Goal: Obtain resource: Obtain resource

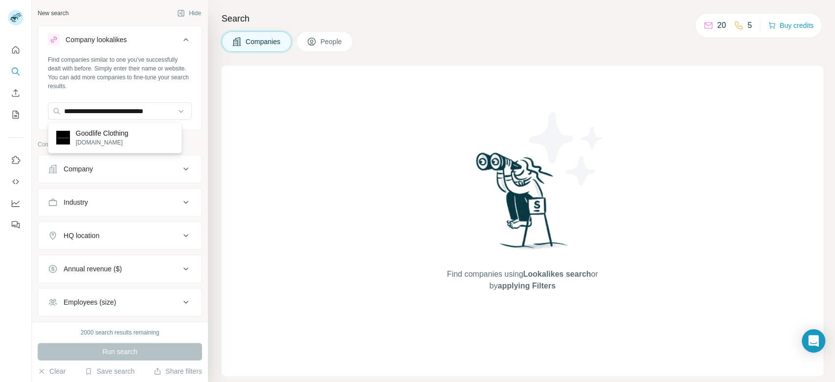
type input "**********"
click at [114, 130] on p "Goodlife Clothing" at bounding box center [102, 133] width 52 height 10
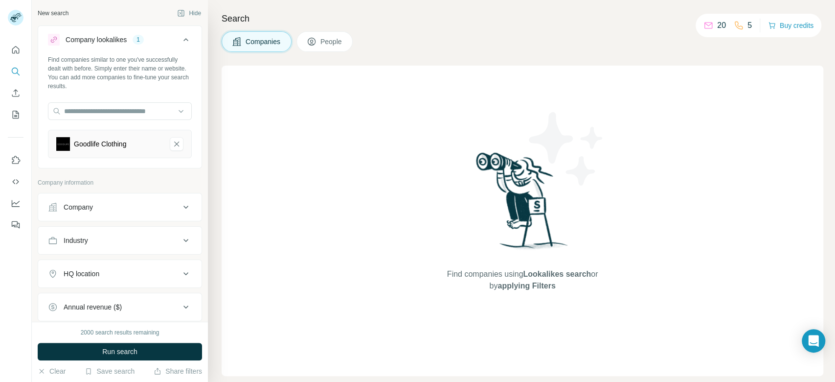
click at [128, 272] on div "HQ location" at bounding box center [114, 274] width 132 height 10
click at [115, 297] on input "text" at bounding box center [120, 298] width 144 height 18
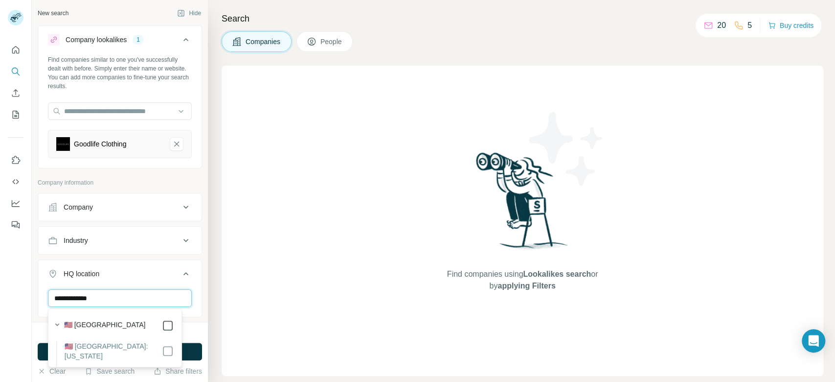
type input "**********"
click at [196, 350] on button "Run search" at bounding box center [120, 352] width 164 height 18
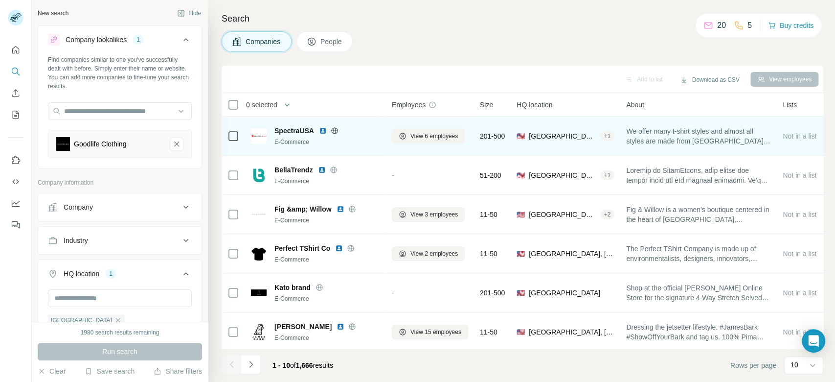
click at [333, 131] on icon at bounding box center [335, 131] width 8 height 8
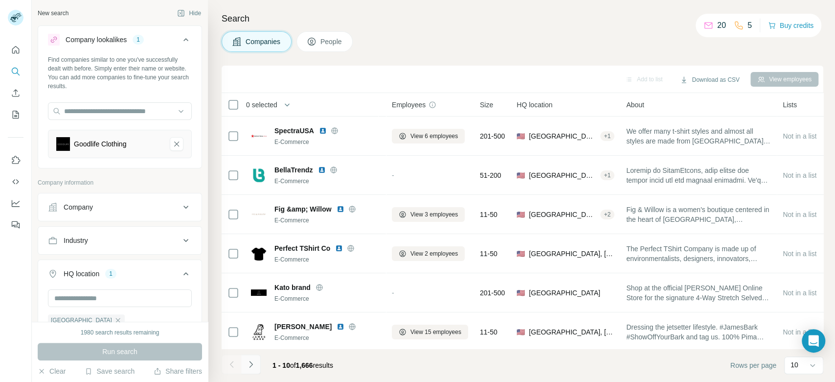
click at [253, 365] on icon "Navigate to next page" at bounding box center [251, 364] width 10 height 10
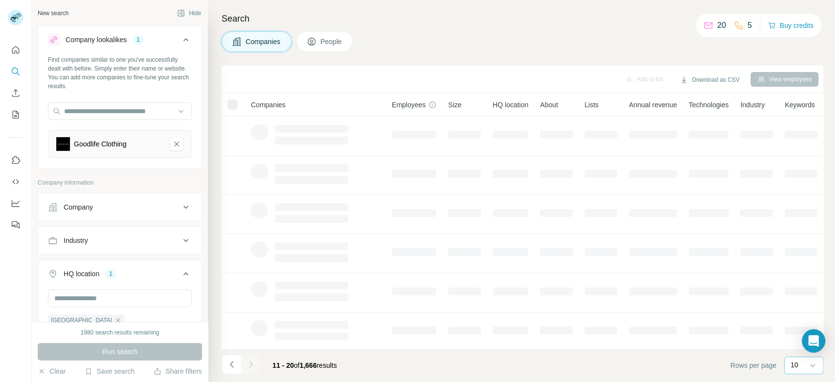
click at [795, 363] on p "10" at bounding box center [795, 365] width 8 height 10
click at [796, 293] on p "60" at bounding box center [797, 290] width 8 height 10
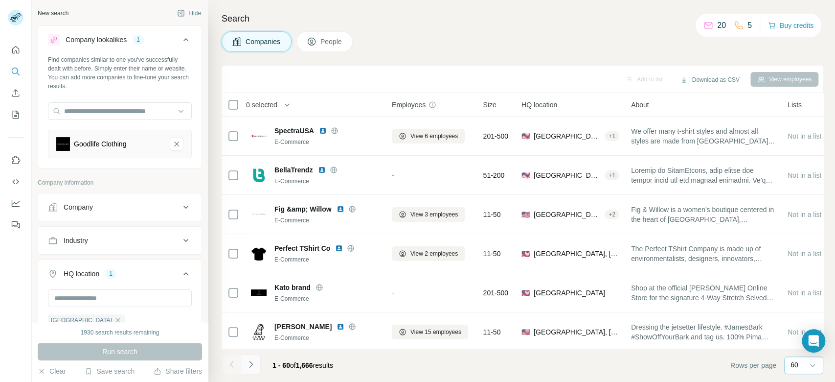
click at [253, 367] on icon "Navigate to next page" at bounding box center [251, 364] width 10 height 10
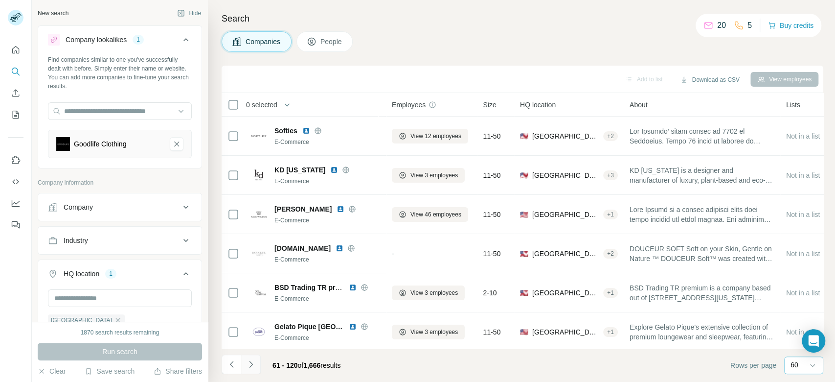
click at [253, 367] on icon "Navigate to next page" at bounding box center [251, 364] width 10 height 10
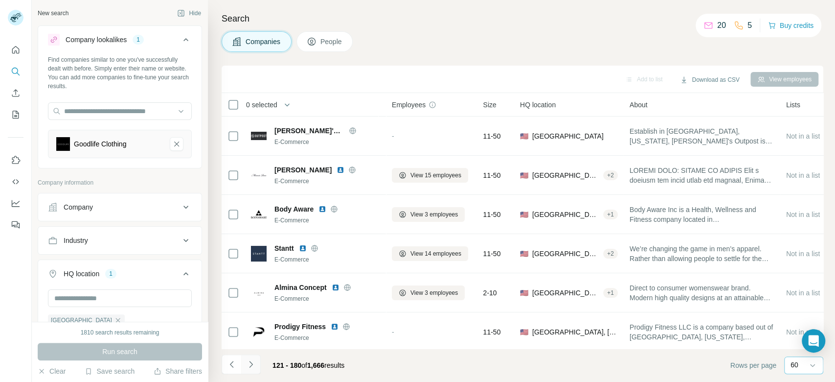
click at [253, 367] on icon "Navigate to next page" at bounding box center [251, 364] width 10 height 10
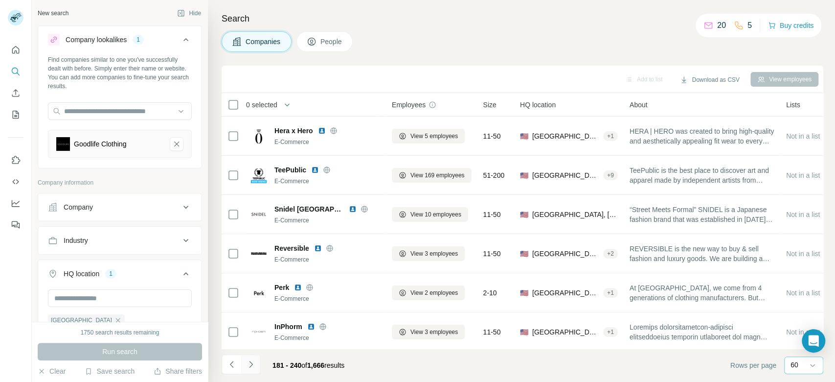
click at [253, 367] on icon "Navigate to next page" at bounding box center [251, 364] width 10 height 10
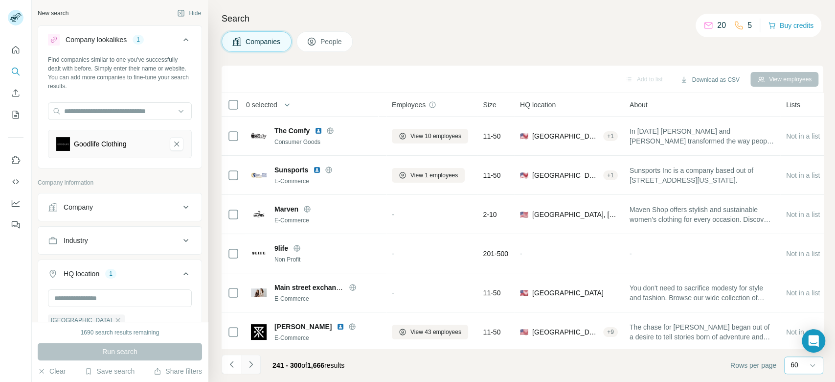
click at [253, 367] on icon "Navigate to next page" at bounding box center [251, 364] width 10 height 10
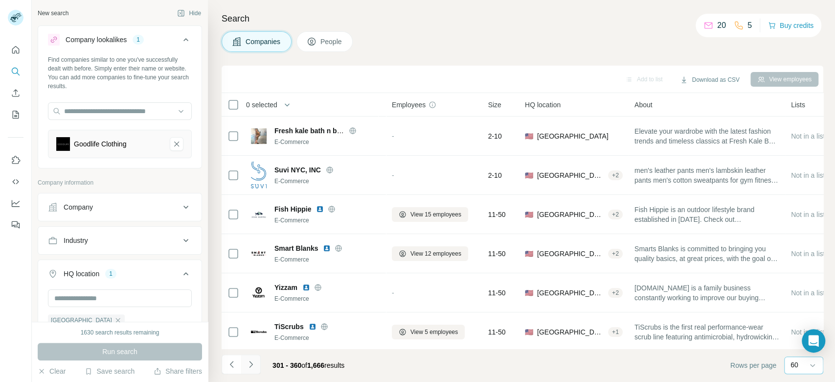
click at [253, 367] on icon "Navigate to next page" at bounding box center [251, 364] width 10 height 10
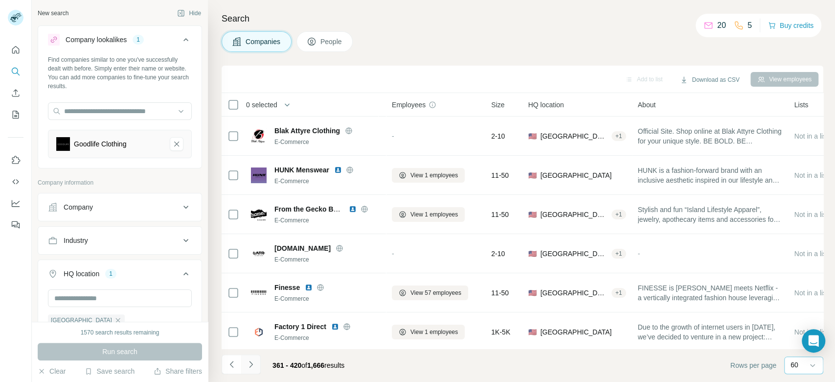
click at [253, 367] on icon "Navigate to next page" at bounding box center [251, 364] width 10 height 10
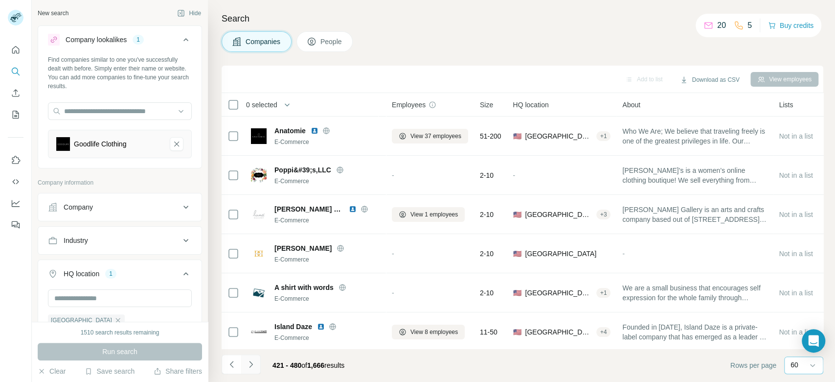
click at [253, 367] on icon "Navigate to next page" at bounding box center [251, 364] width 10 height 10
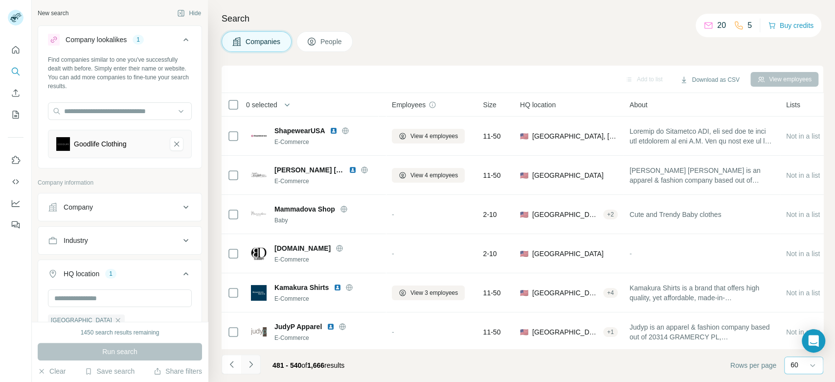
click at [253, 367] on icon "Navigate to next page" at bounding box center [251, 364] width 10 height 10
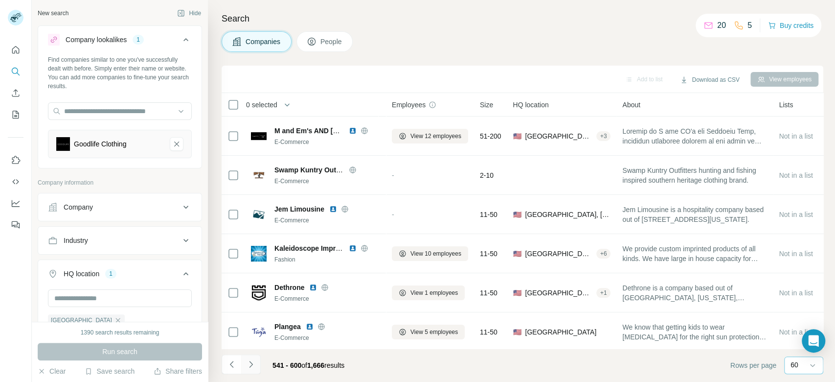
click at [253, 366] on icon "Navigate to next page" at bounding box center [251, 364] width 10 height 10
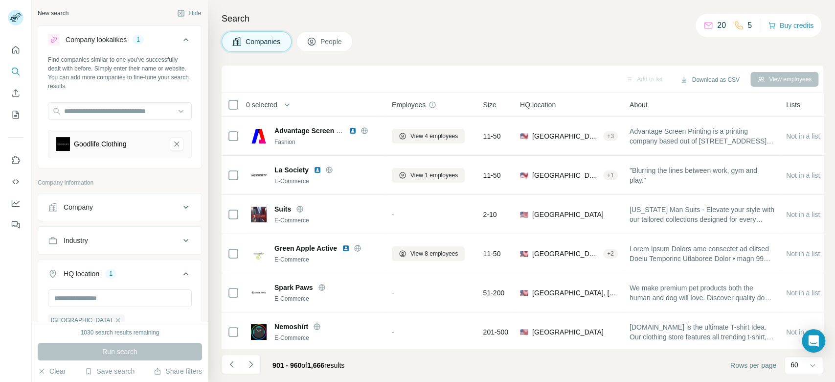
click at [253, 366] on icon "Navigate to next page" at bounding box center [251, 364] width 10 height 10
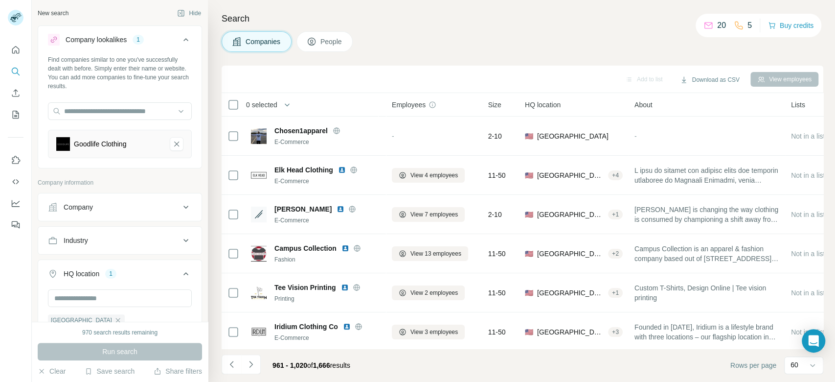
click at [253, 366] on icon "Navigate to next page" at bounding box center [251, 364] width 10 height 10
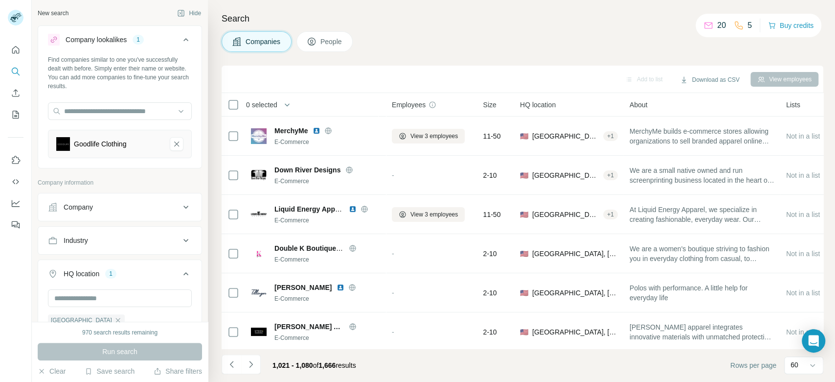
click at [253, 366] on icon "Navigate to next page" at bounding box center [251, 364] width 10 height 10
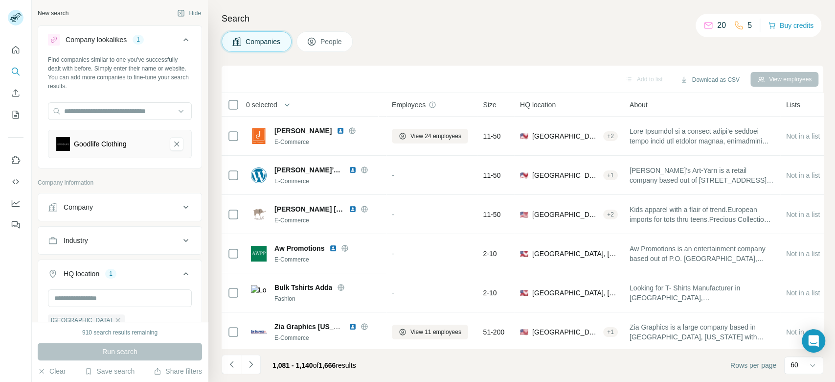
click at [253, 366] on icon "Navigate to next page" at bounding box center [251, 364] width 10 height 10
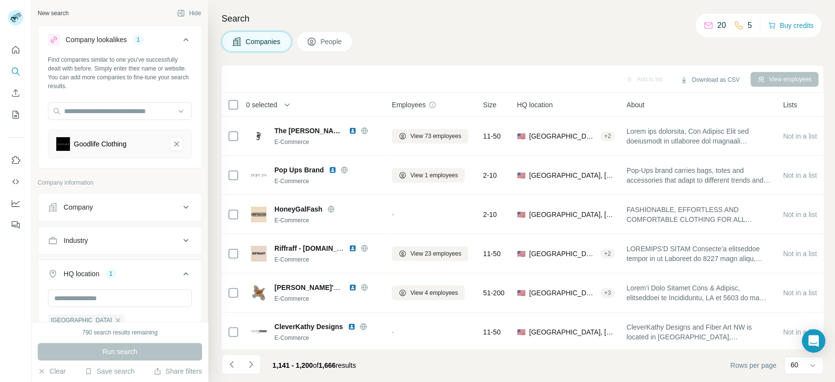
click at [253, 366] on icon "Navigate to next page" at bounding box center [251, 364] width 10 height 10
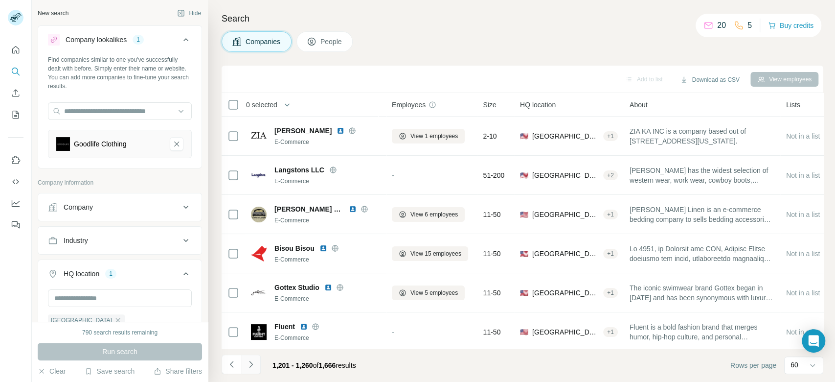
click at [247, 363] on icon "Navigate to next page" at bounding box center [251, 364] width 10 height 10
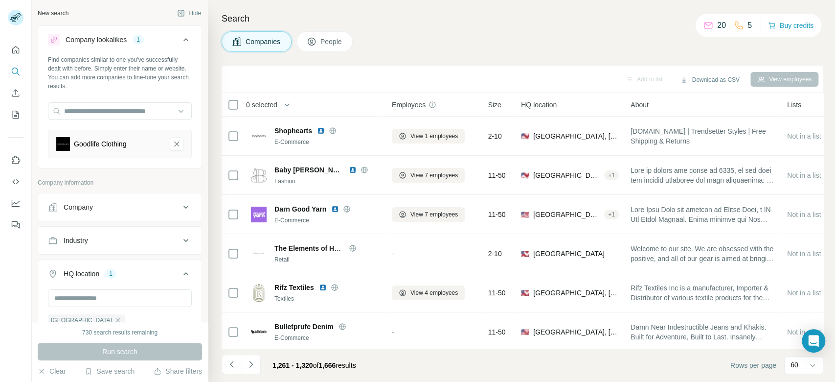
click at [247, 363] on icon "Navigate to next page" at bounding box center [251, 364] width 10 height 10
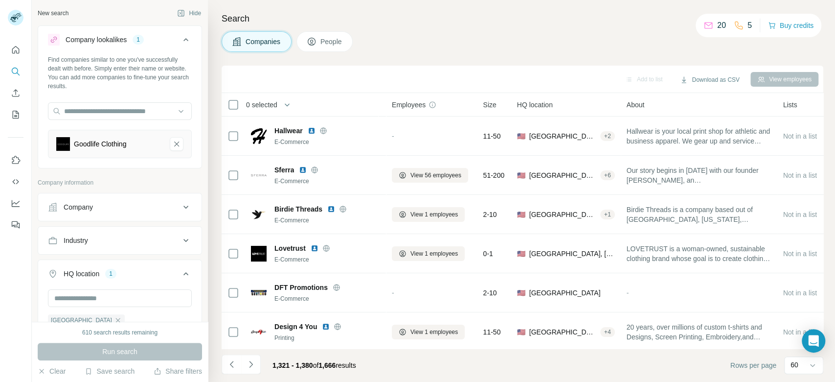
click at [247, 363] on icon "Navigate to next page" at bounding box center [251, 364] width 10 height 10
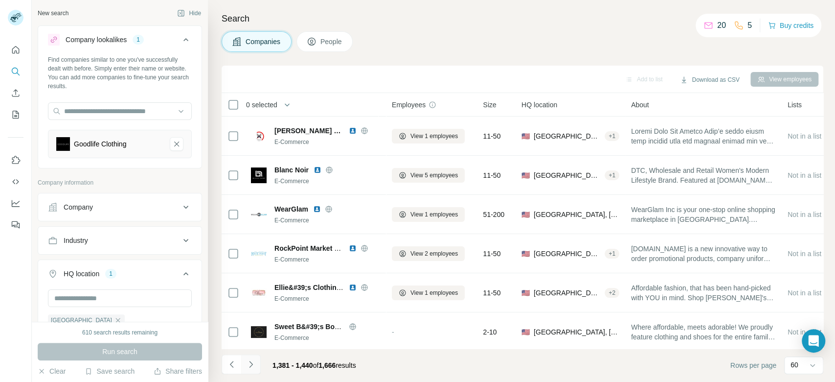
click at [251, 365] on icon "Navigate to next page" at bounding box center [251, 364] width 10 height 10
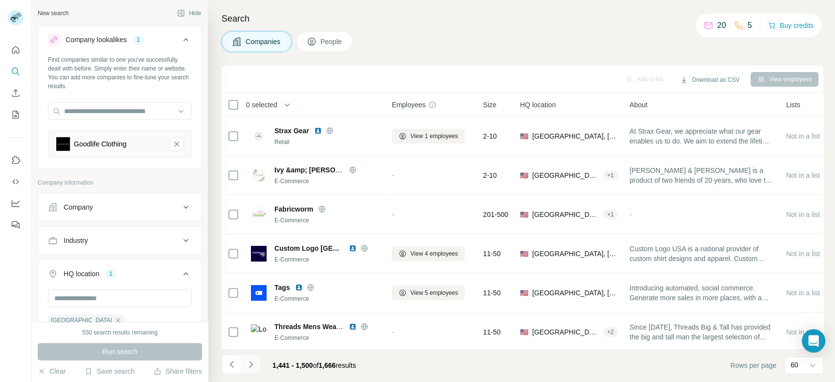
click at [251, 365] on icon "Navigate to next page" at bounding box center [251, 364] width 10 height 10
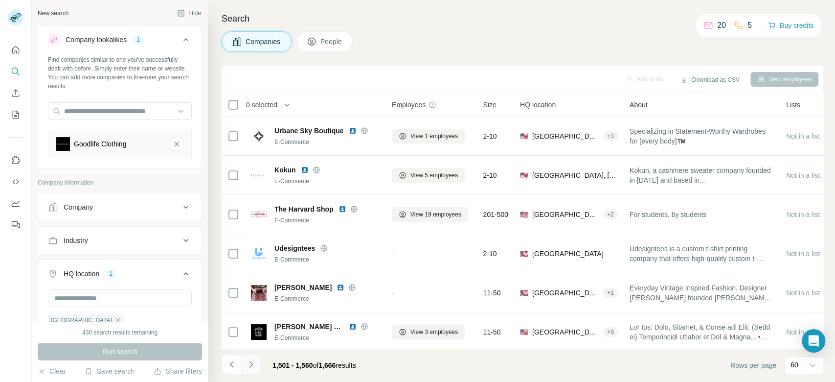
click at [251, 365] on icon "Navigate to next page" at bounding box center [251, 364] width 10 height 10
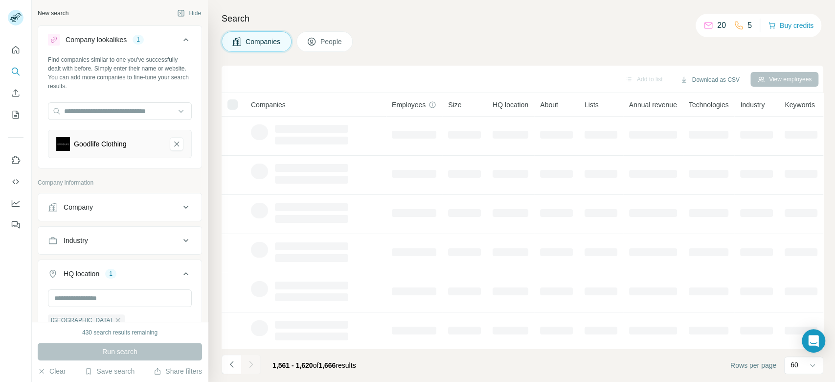
click at [251, 365] on div at bounding box center [251, 364] width 20 height 20
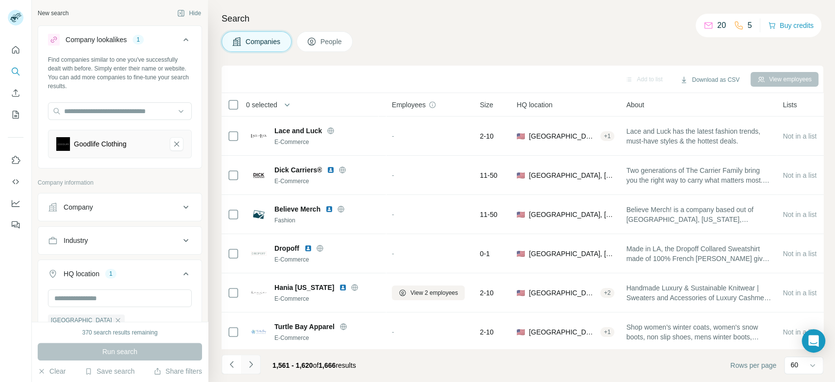
click at [251, 365] on icon "Navigate to next page" at bounding box center [251, 364] width 10 height 10
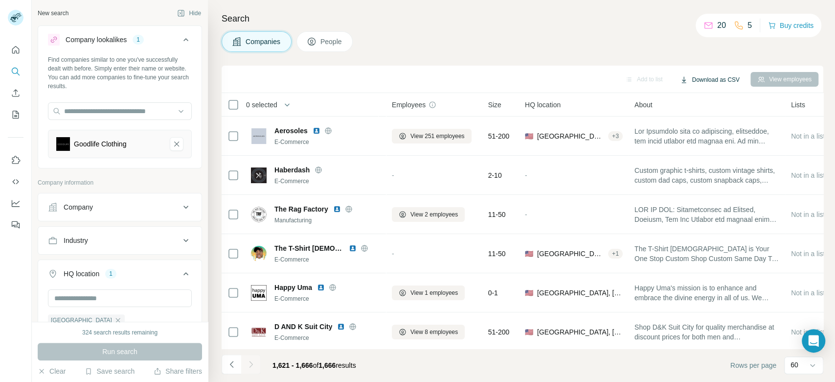
click at [728, 85] on button "Download as CSV" at bounding box center [709, 79] width 73 height 15
click at [716, 122] on div "All viewed companies (1666)" at bounding box center [725, 118] width 99 height 18
click at [698, 78] on button "Download as CSV" at bounding box center [709, 79] width 73 height 15
click at [711, 121] on div "All viewed companies (1666)" at bounding box center [725, 118] width 99 height 18
click at [114, 108] on input "text" at bounding box center [120, 111] width 144 height 18
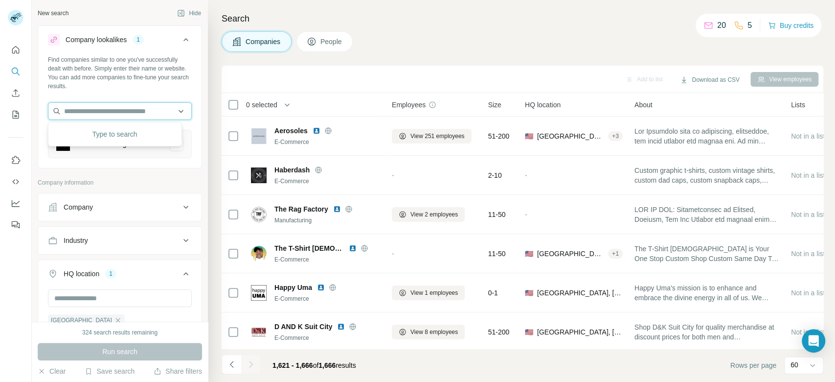
paste input "**********"
type input "**********"
click at [127, 131] on div "SpectraUSA [DOMAIN_NAME]" at bounding box center [114, 137] width 129 height 26
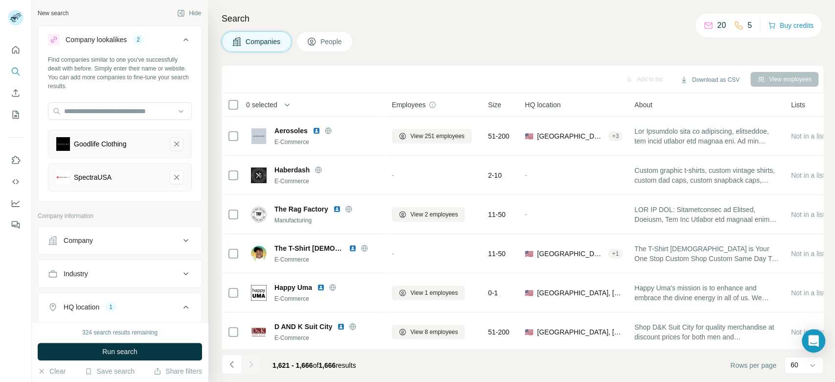
click at [172, 146] on icon "Goodlife Clothing-remove-button" at bounding box center [176, 144] width 9 height 10
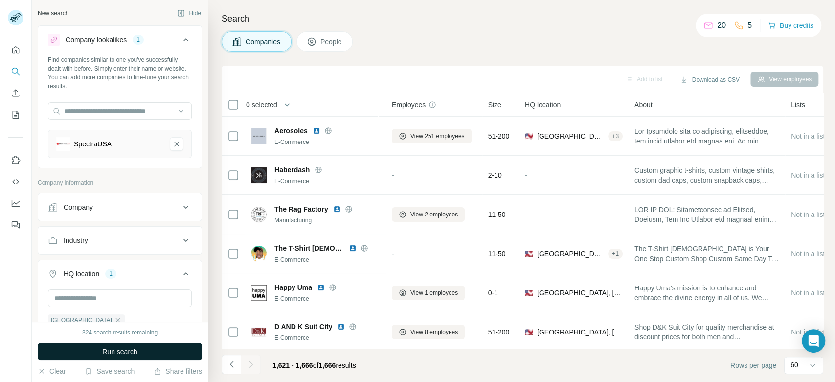
click at [166, 355] on button "Run search" at bounding box center [120, 352] width 164 height 18
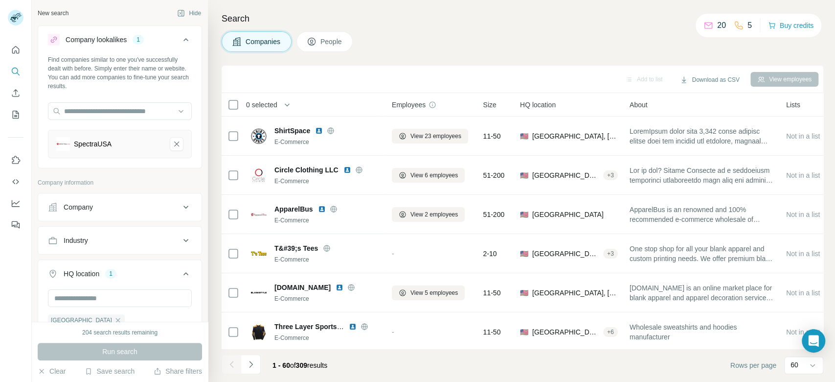
click at [834, 259] on div "Search Companies People Add to list Download as CSV View employees 0 selected C…" at bounding box center [521, 191] width 627 height 382
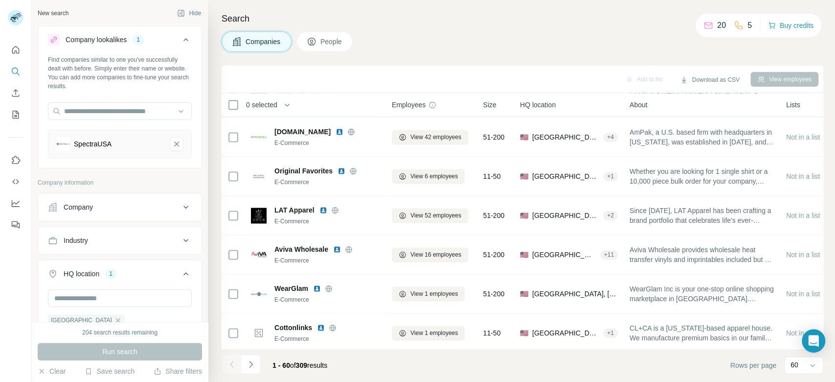
scroll to position [982, 0]
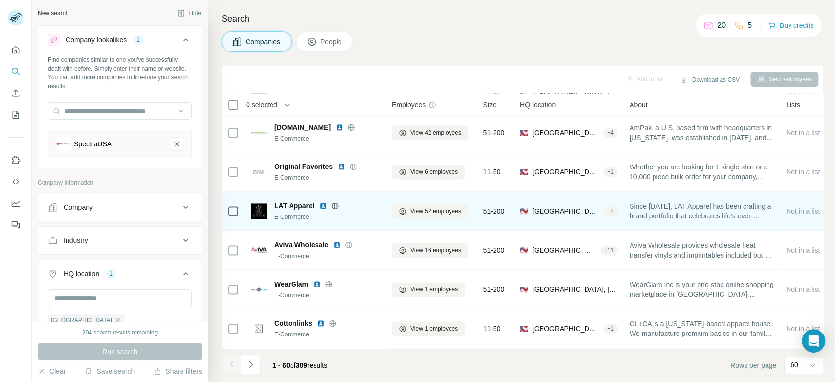
click at [333, 206] on icon at bounding box center [335, 206] width 8 height 8
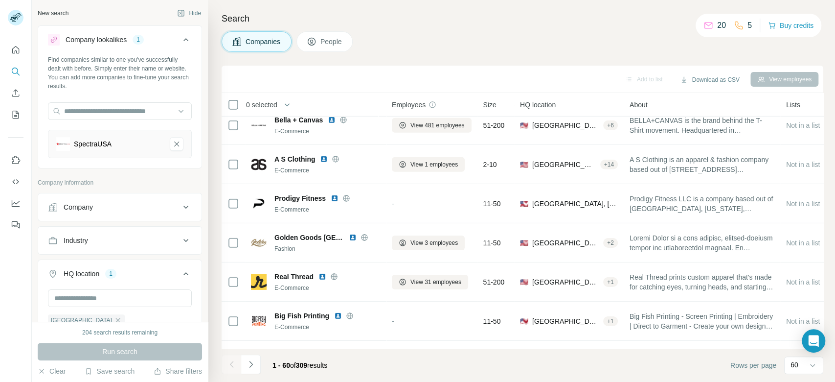
scroll to position [2123, 0]
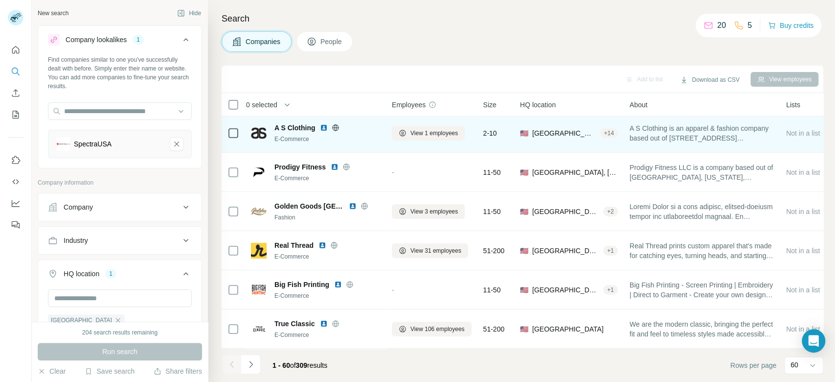
click at [337, 124] on icon at bounding box center [336, 128] width 8 height 8
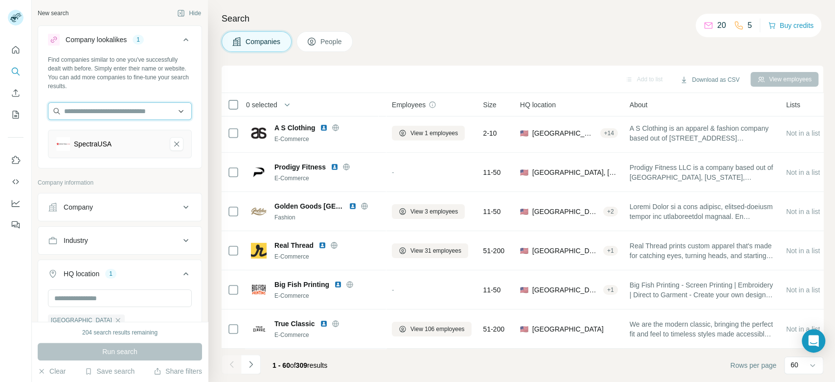
click at [104, 105] on input "text" at bounding box center [120, 111] width 144 height 18
paste input "**********"
type input "**********"
click at [144, 130] on div "[PERSON_NAME] [DOMAIN_NAME]" at bounding box center [114, 137] width 129 height 26
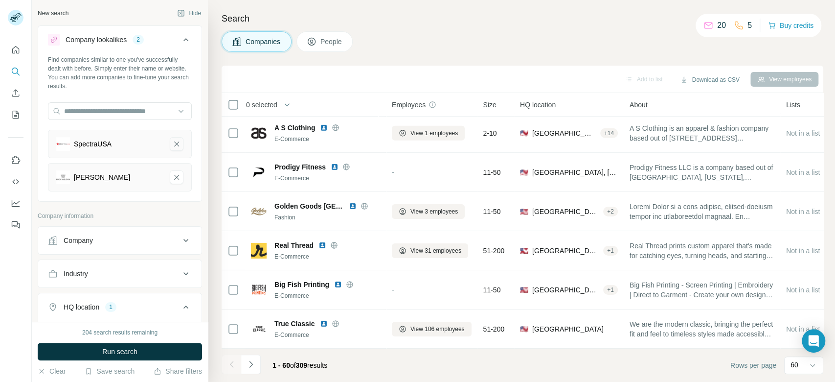
click at [172, 142] on icon "SpectraUSA-remove-button" at bounding box center [176, 144] width 9 height 10
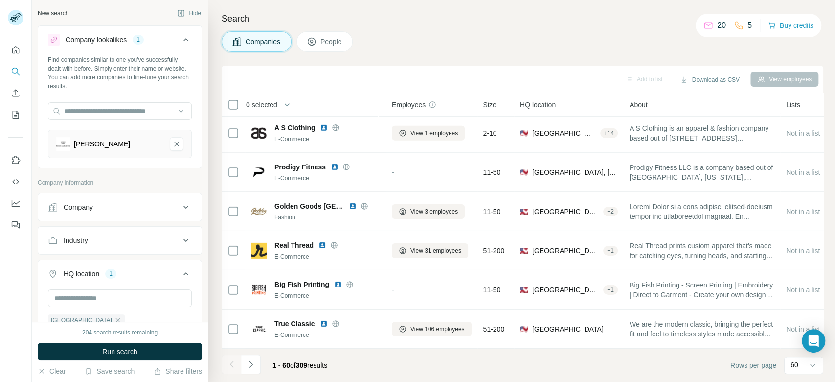
click at [164, 352] on button "Run search" at bounding box center [120, 352] width 164 height 18
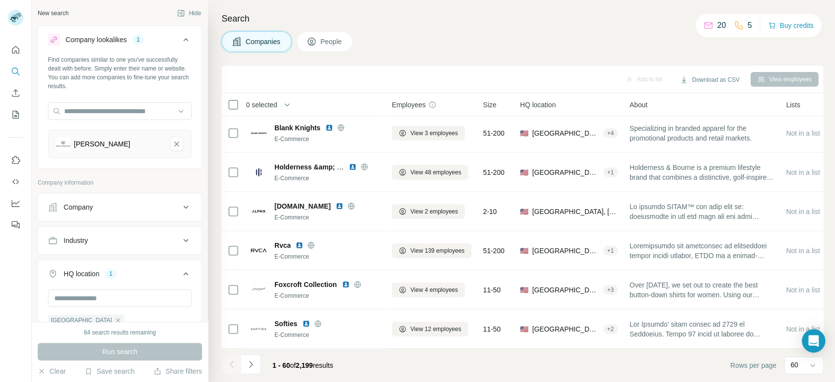
scroll to position [2123, 0]
